Goal: Transaction & Acquisition: Purchase product/service

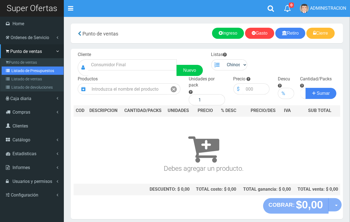
click at [16, 71] on link "Listado de Presupuestos" at bounding box center [33, 71] width 62 height 8
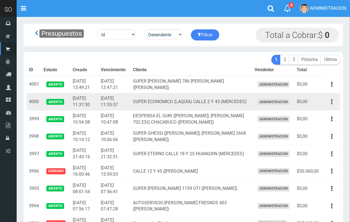
click at [330, 101] on button "button" at bounding box center [331, 102] width 12 height 10
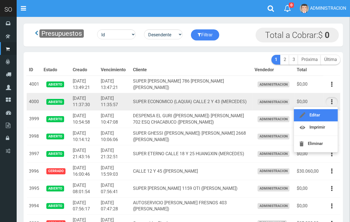
click at [325, 113] on link "Editar" at bounding box center [316, 115] width 44 height 12
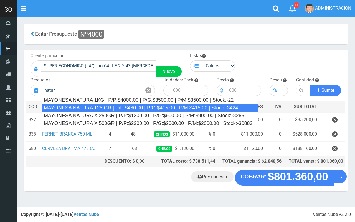
click at [216, 110] on div "MAYONESA NATURA 125 GR | P/P:$480.00 | P/G:$415.00 | P/M:$415.00 | Stock:-3424" at bounding box center [150, 108] width 217 height 8
type input "MAYONESA NATURA 125 GR | P/P:$480.00 | P/G:$415.00 | P/M:$415.00 | Stock:-3424"
type input "20"
type input "480.00"
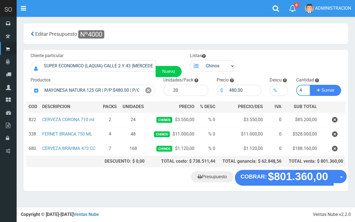
type input "4"
click at [310, 85] on button "Sumar" at bounding box center [325, 90] width 31 height 11
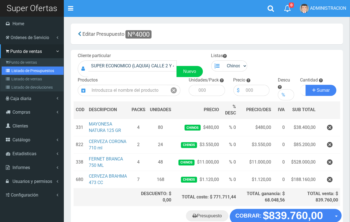
click at [21, 67] on link "Listado de Presupuestos" at bounding box center [33, 71] width 62 height 8
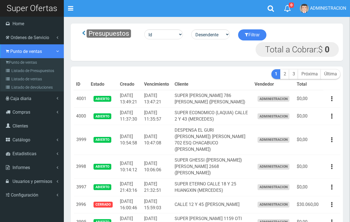
click at [16, 57] on link "Punto de ventas" at bounding box center [32, 51] width 64 height 14
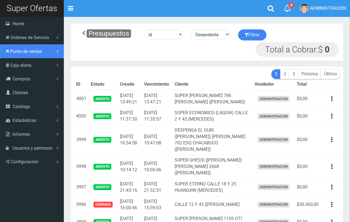
click at [16, 57] on link "Punto de ventas" at bounding box center [32, 51] width 64 height 14
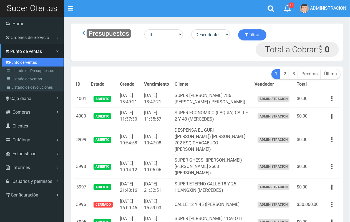
click at [16, 62] on link "Punto de ventas" at bounding box center [33, 62] width 62 height 8
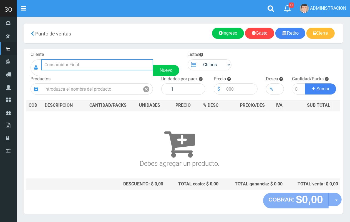
click at [88, 65] on input "text" at bounding box center [97, 64] width 112 height 11
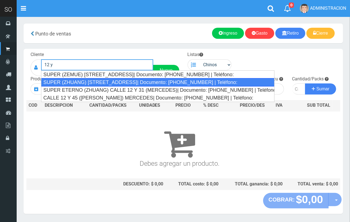
click at [102, 81] on div "SUPER (ZHUANG) [STREET_ADDRESS]| Documento: [PHONE_NUMBER] | Teléfono:" at bounding box center [157, 82] width 233 height 8
type input "SUPER (ZHUANG) CALLE 12 Y 31| Documento: 4268748617863 | Teléfono:"
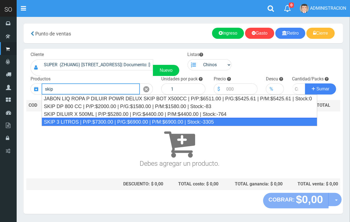
click at [92, 121] on div "SKIP 3 LITROS | P/P:$7300.00 | P/G:$6900.00 | P/M:$6900.00 | Stock:-3305" at bounding box center [179, 122] width 275 height 8
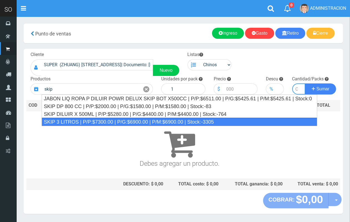
type input "SKIP 3 LITROS | P/P:$7300.00 | P/G:$6900.00 | P/M:$6900.00 | Stock:-3305"
type input "4"
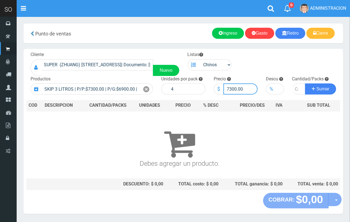
drag, startPoint x: 236, startPoint y: 87, endPoint x: 231, endPoint y: 87, distance: 5.3
click at [231, 87] on input "7300.00" at bounding box center [240, 89] width 34 height 11
type input "7600.00"
click at [293, 87] on input "number" at bounding box center [298, 89] width 13 height 11
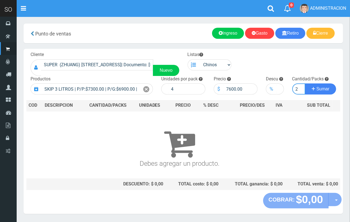
type input "2"
click at [305, 84] on button "Sumar" at bounding box center [320, 89] width 31 height 11
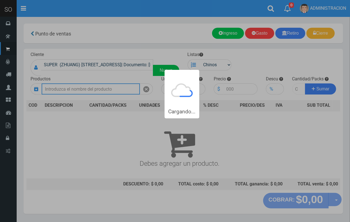
scroll to position [0, 0]
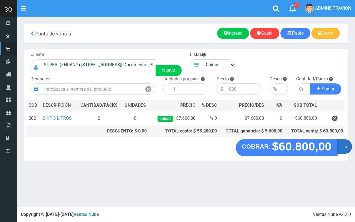
click at [345, 150] on button "Opciones" at bounding box center [344, 146] width 15 height 15
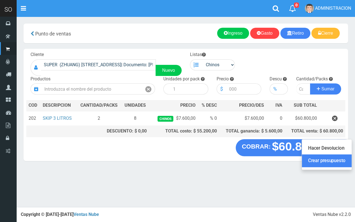
click at [343, 161] on link "Crear presupuesto" at bounding box center [327, 161] width 50 height 13
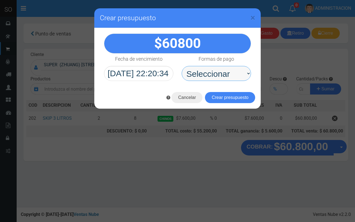
click at [195, 71] on select "Seleccionar Efectivo Tarjeta de Crédito Depósito Débito" at bounding box center [216, 73] width 69 height 15
select select "Efectivo"
click at [182, 66] on select "Seleccionar Efectivo Tarjeta de Crédito Depósito Débito" at bounding box center [216, 73] width 69 height 15
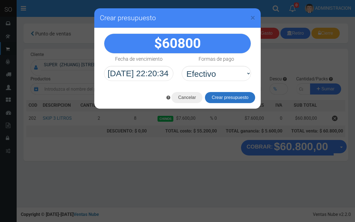
click at [222, 95] on button "Crear presupuesto" at bounding box center [230, 97] width 50 height 11
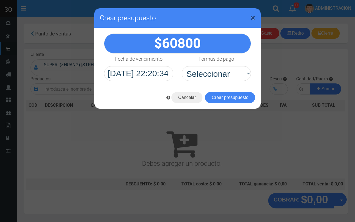
click at [254, 17] on span "×" at bounding box center [253, 17] width 5 height 11
